Goal: Transaction & Acquisition: Purchase product/service

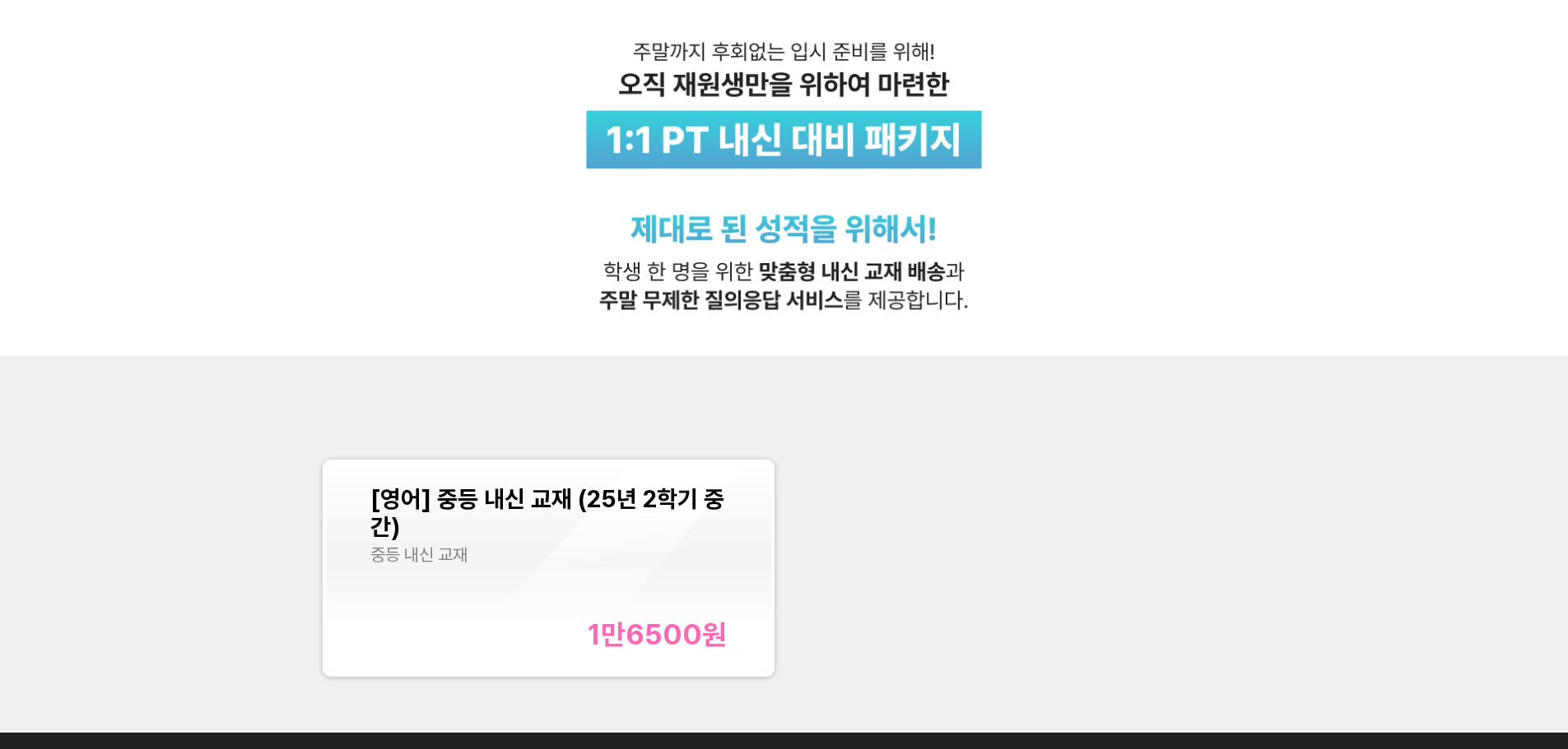
scroll to position [493, 0]
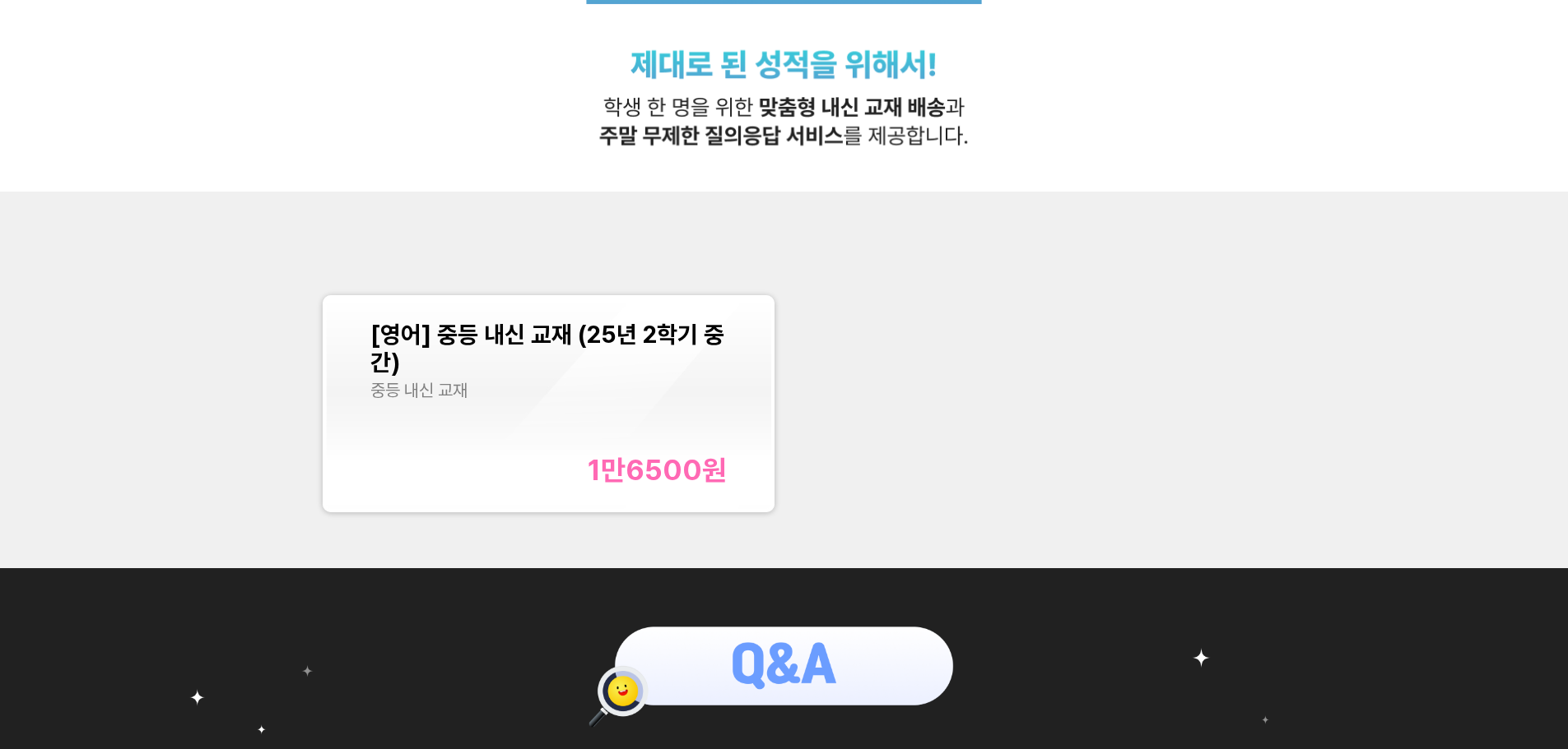
click at [674, 418] on div "[영어] 중등 내신 교재 (25년 2학기 중간) 중등 내신 교재 1만6500 원" at bounding box center [548, 404] width 356 height 166
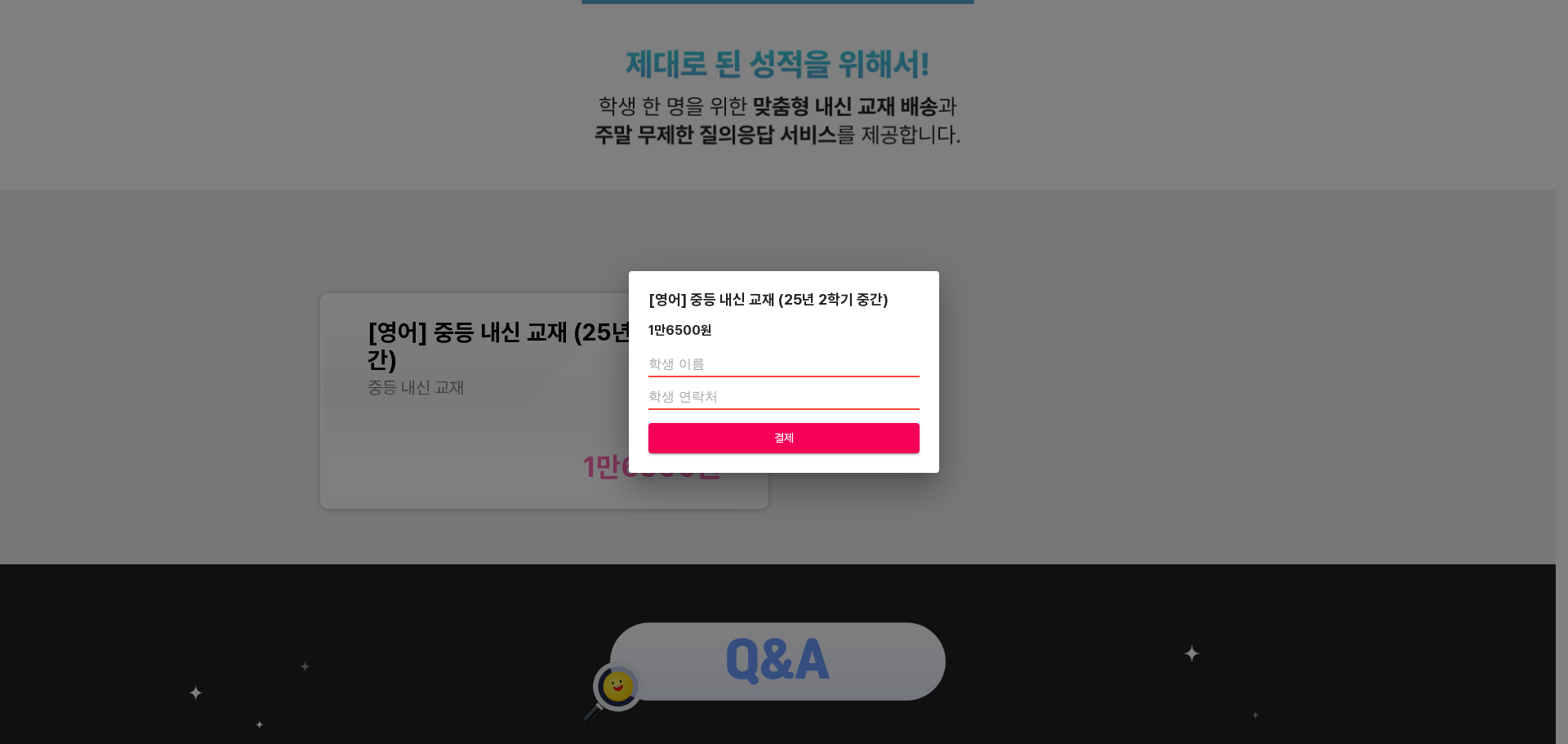
click at [782, 318] on div "[영어] 중등 내신 교재 (25년 2학기 중간) 1만6500 원 결제" at bounding box center [784, 372] width 310 height 202
click at [780, 334] on div "1만6500 원" at bounding box center [784, 331] width 271 height 16
click at [782, 340] on div "[영어] 중등 내신 교재 (25년 2학기 중간) 1만6500 원 결제" at bounding box center [784, 372] width 1568 height 744
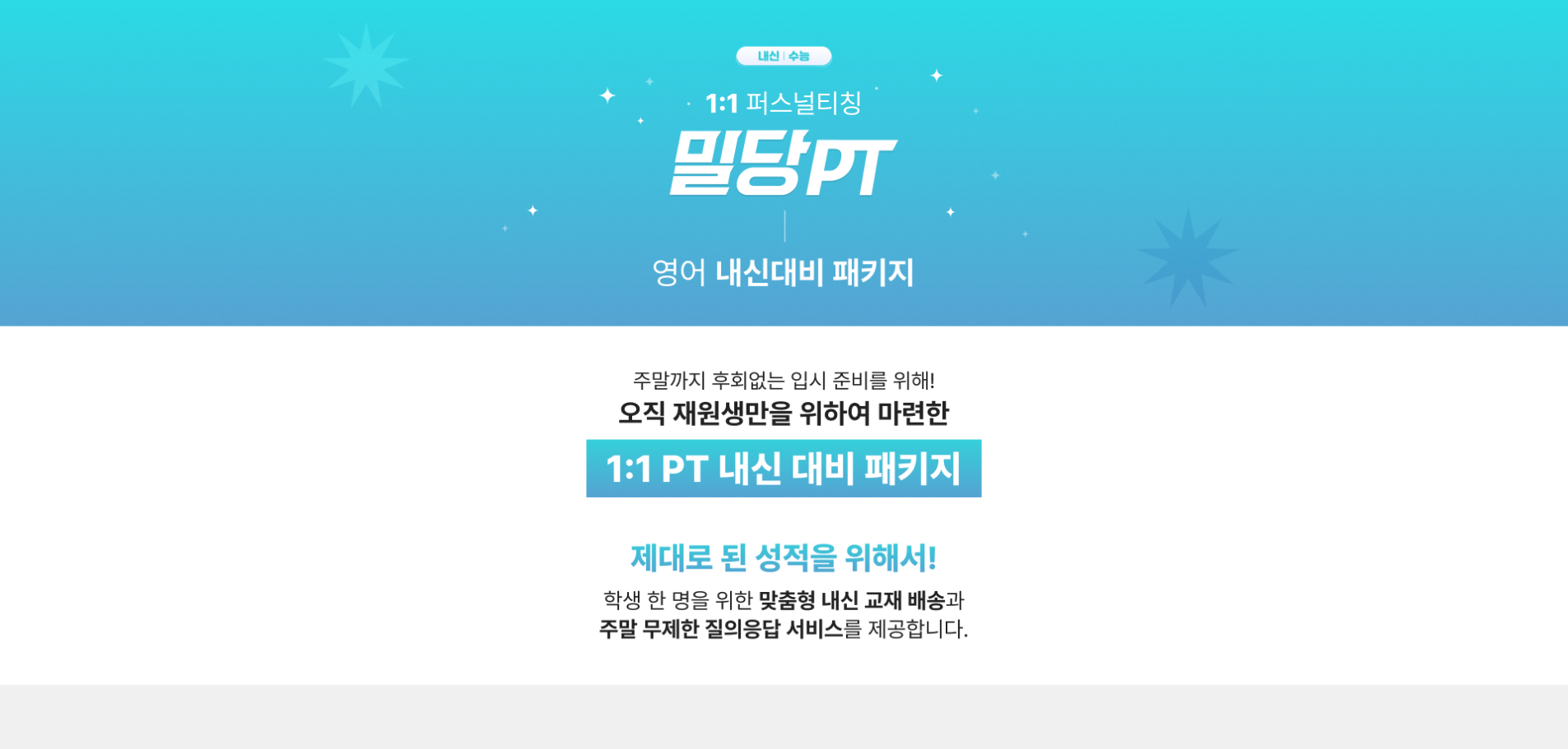
scroll to position [329, 0]
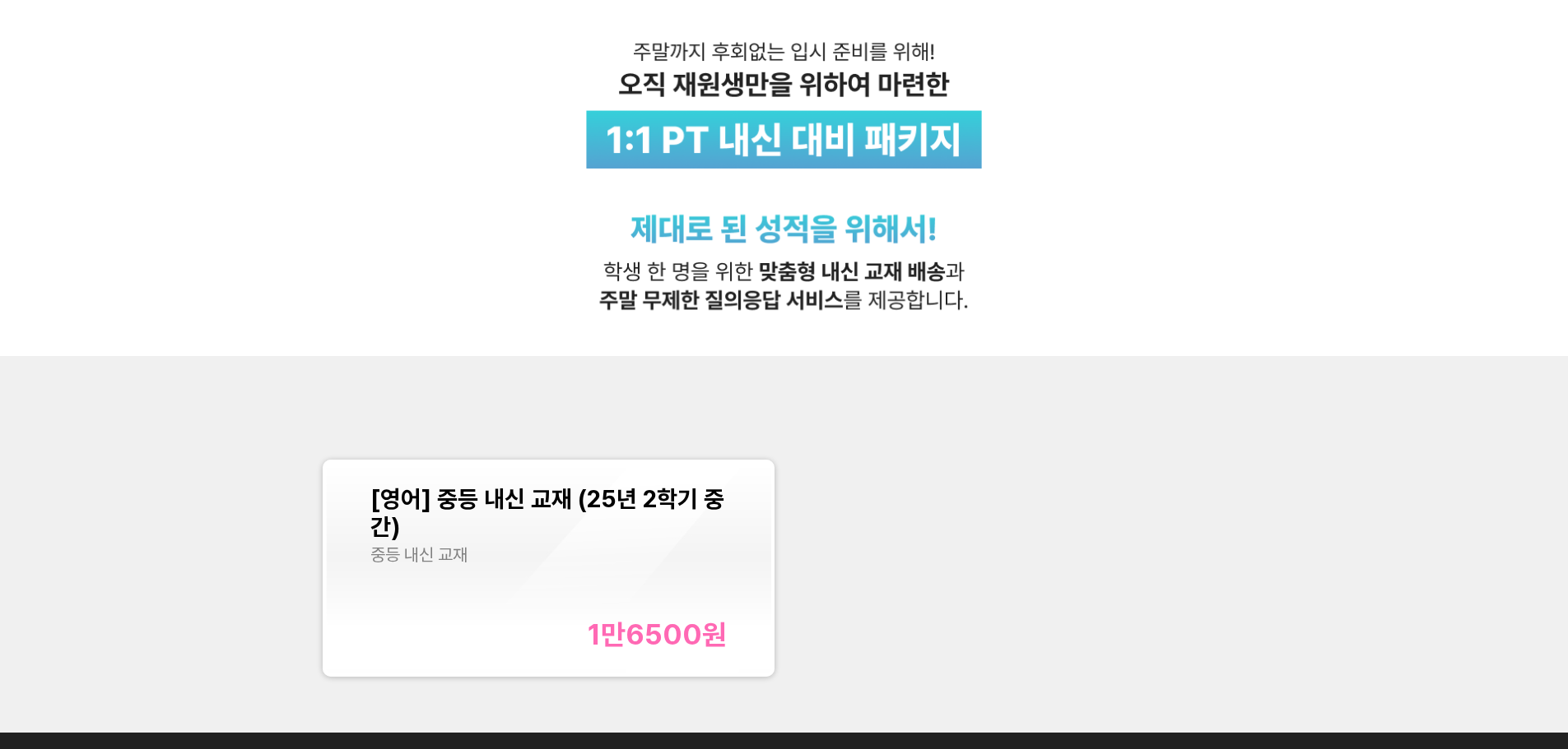
click at [688, 480] on div "1만6500 원" at bounding box center [657, 634] width 139 height 33
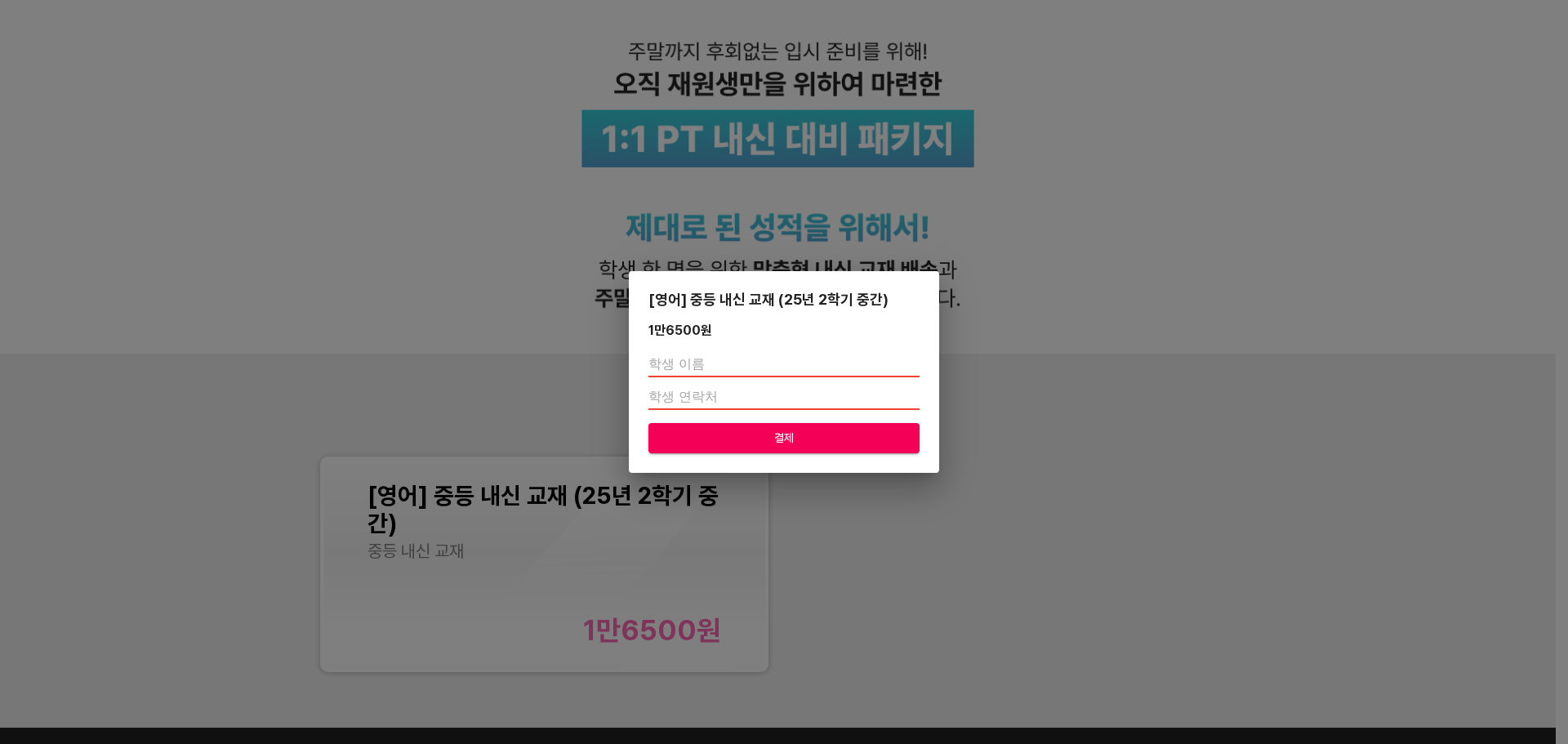
click at [782, 355] on input "text" at bounding box center [784, 364] width 271 height 26
click at [782, 348] on div at bounding box center [784, 381] width 271 height 72
drag, startPoint x: 704, startPoint y: 321, endPoint x: 618, endPoint y: 343, distance: 88.8
click at [618, 343] on div "[영어] 중등 내신 교재 (25년 2학기 중간) 1만6500 원 결제" at bounding box center [784, 372] width 1568 height 744
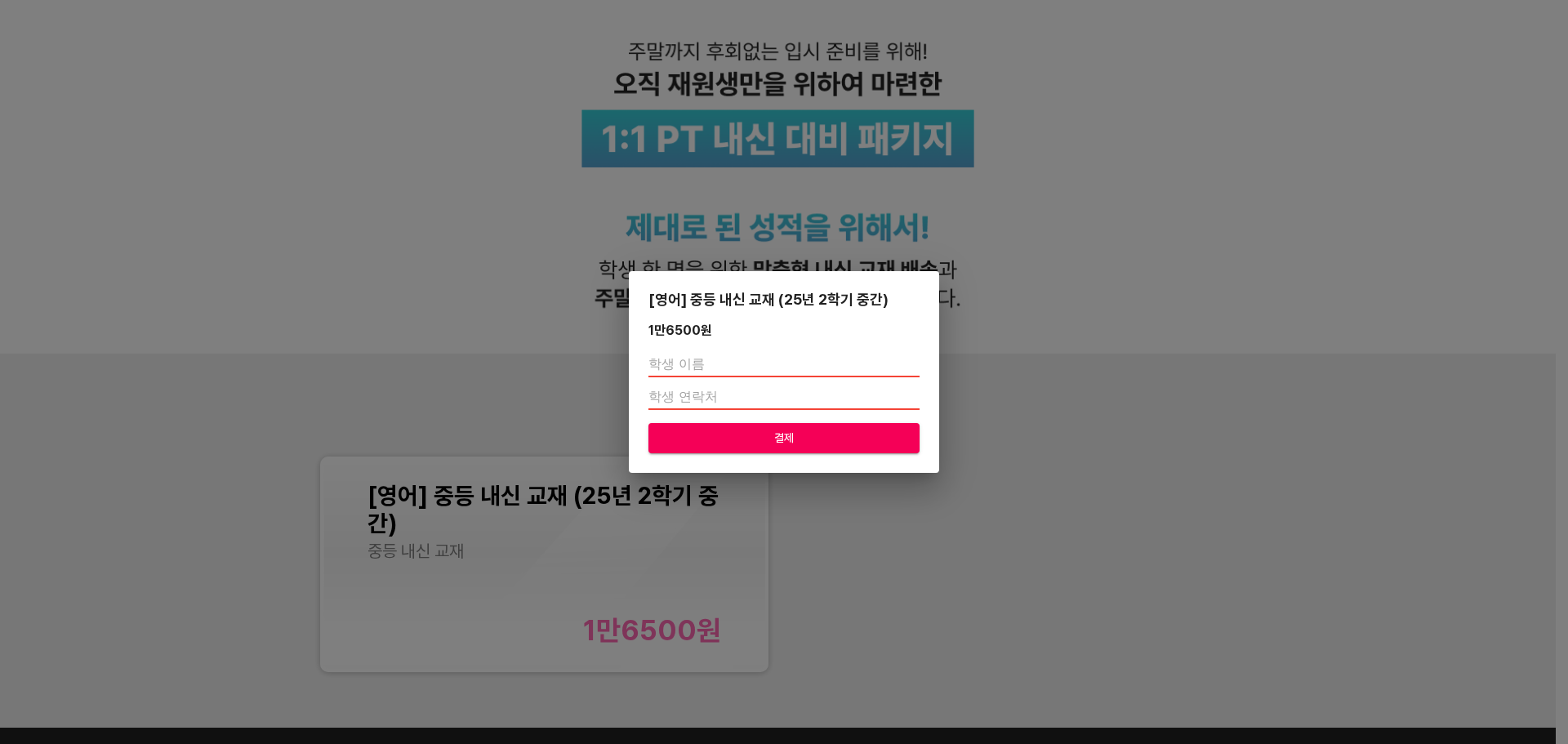
click at [782, 305] on div "[영어] 중등 내신 교재 (25년 2학기 중간) 1만6500 원 결제" at bounding box center [784, 372] width 1568 height 744
